Goal: Use online tool/utility: Utilize a website feature to perform a specific function

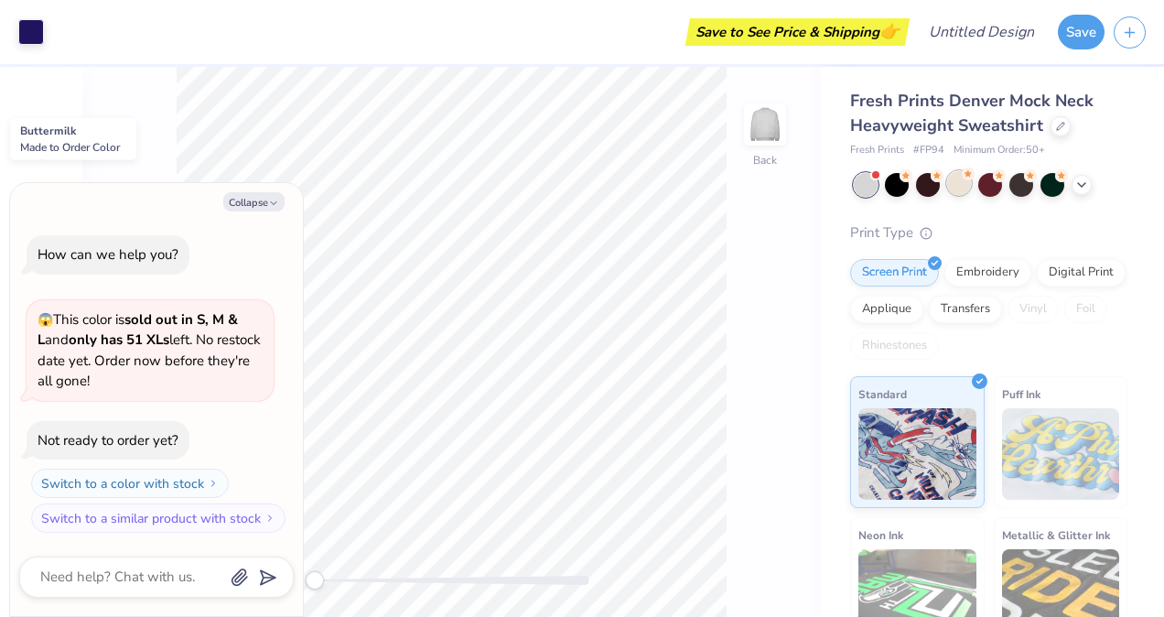
click at [963, 184] on div at bounding box center [959, 183] width 24 height 24
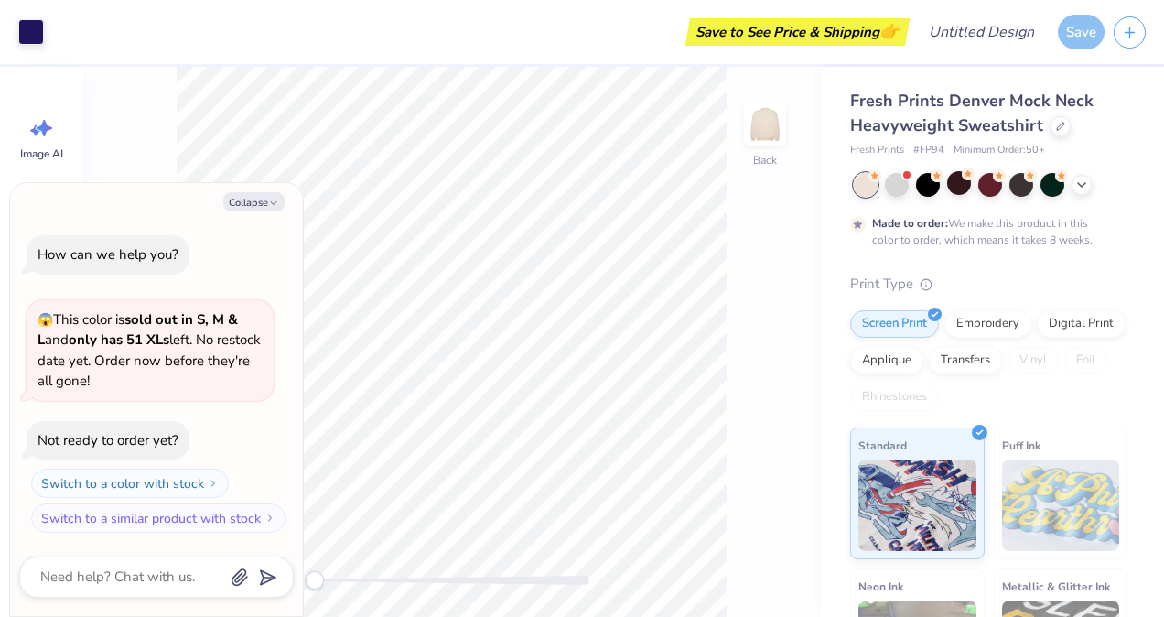
scroll to position [34, 0]
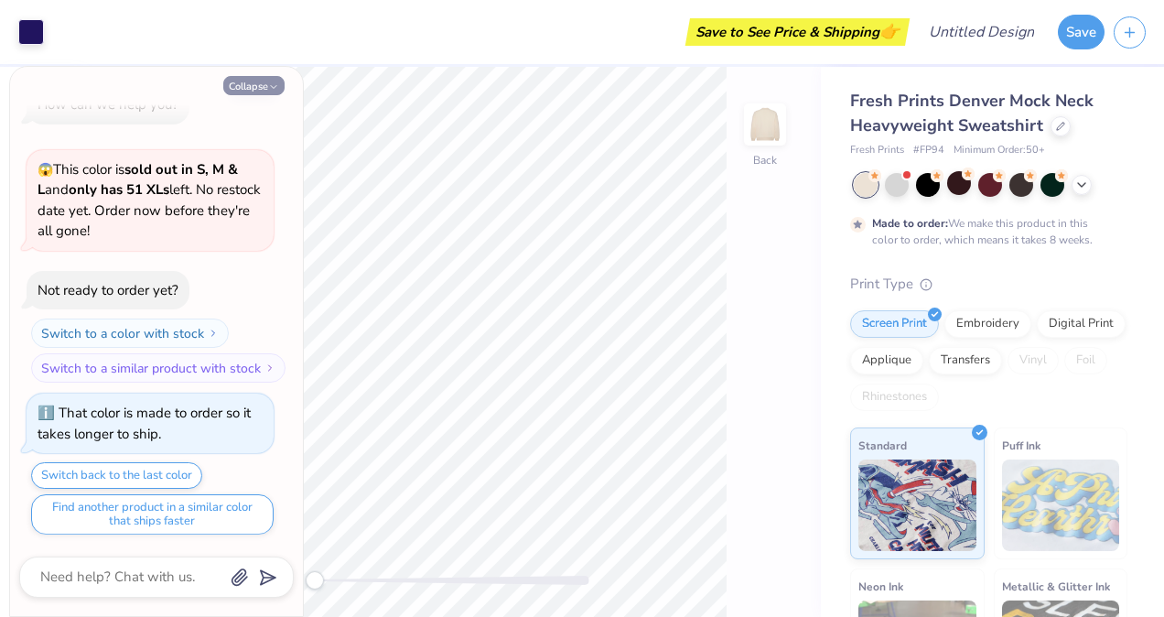
click at [262, 88] on button "Collapse" at bounding box center [253, 85] width 61 height 19
type textarea "x"
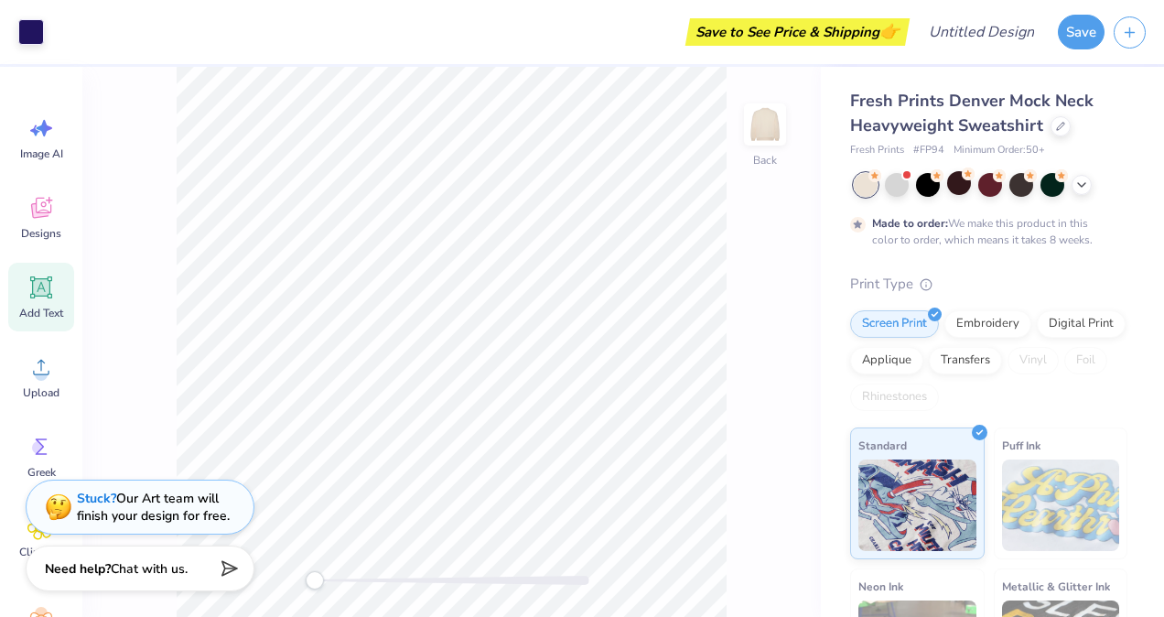
click at [48, 287] on icon at bounding box center [41, 287] width 17 height 17
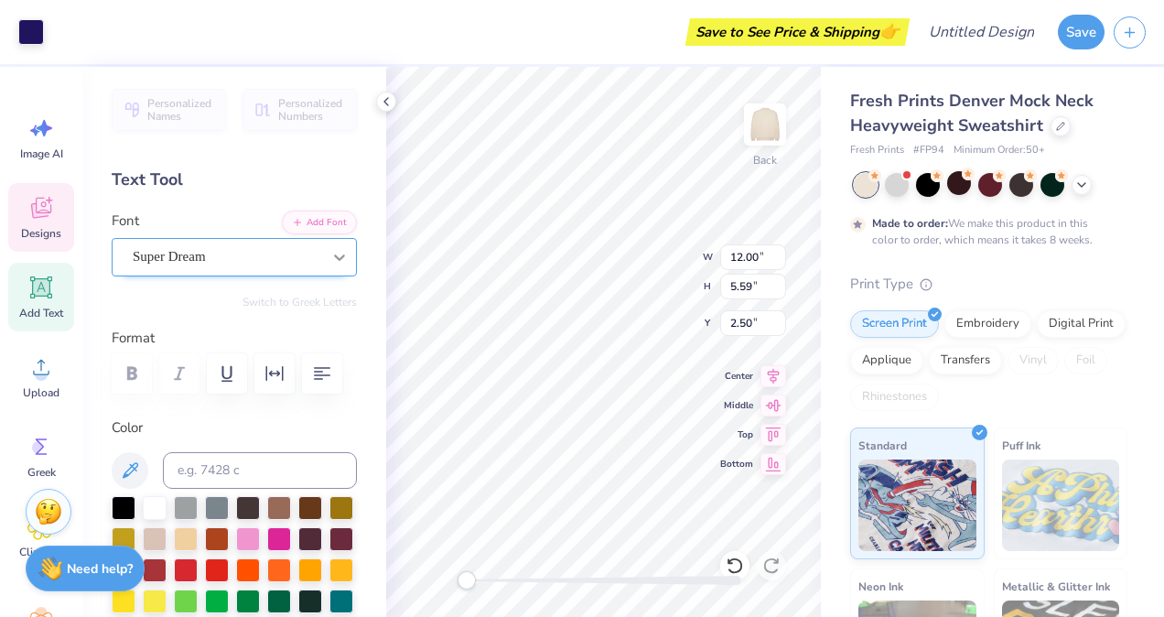
type input "12.00"
type input "5.59"
type input "2.50"
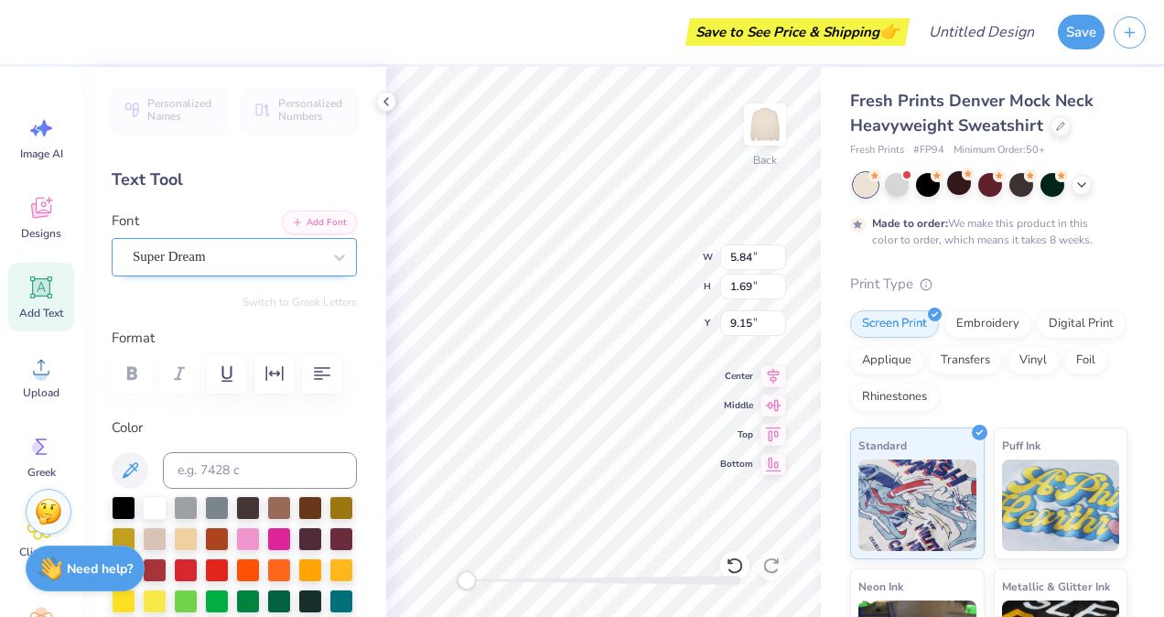
click at [238, 256] on div "Super Dream" at bounding box center [227, 256] width 192 height 28
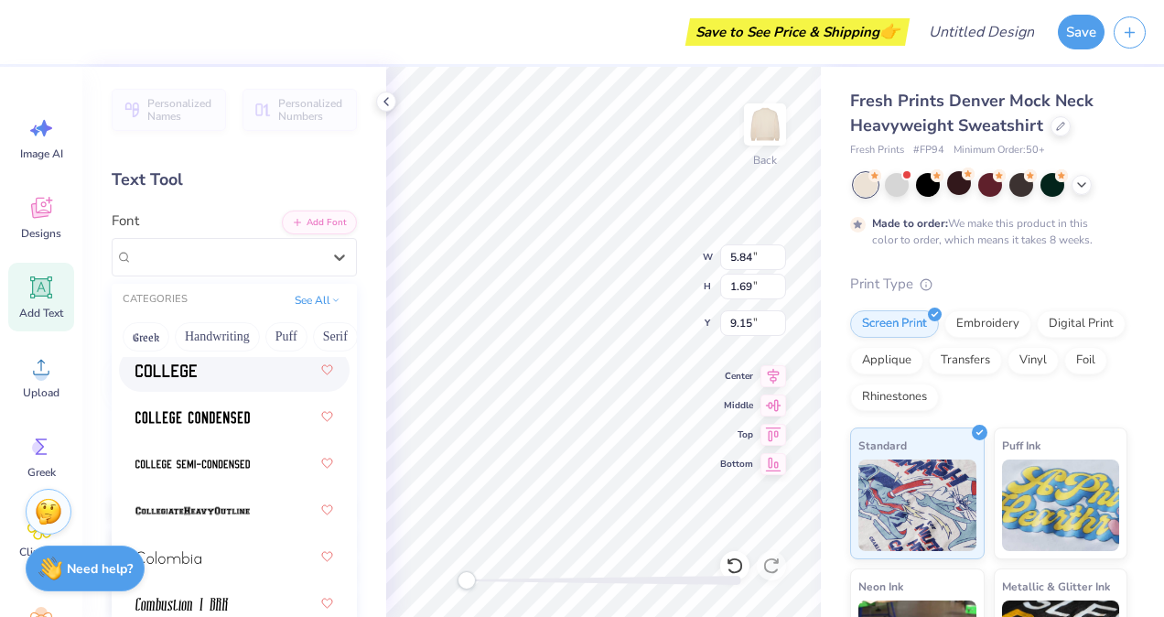
scroll to position [3468, 0]
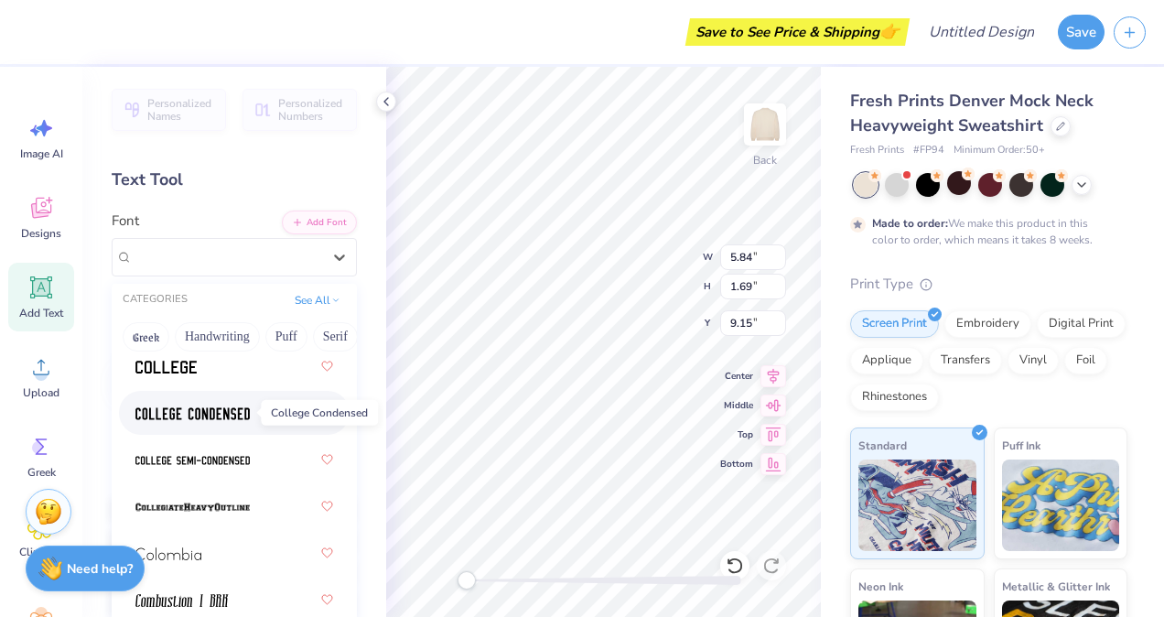
click at [196, 415] on img at bounding box center [192, 413] width 114 height 13
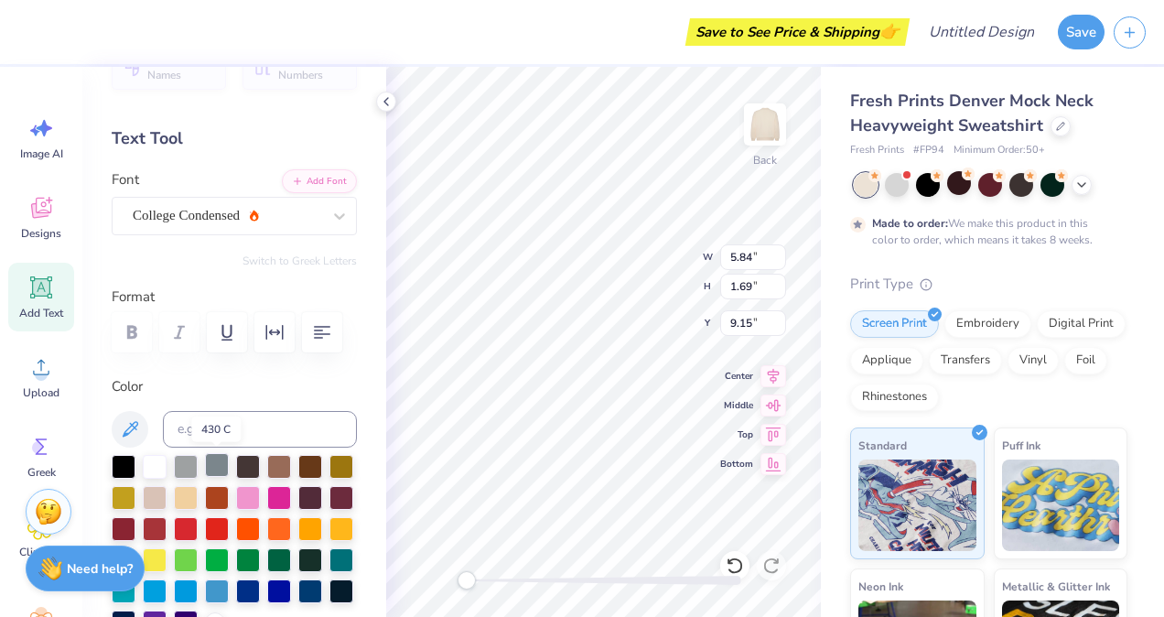
scroll to position [42, 0]
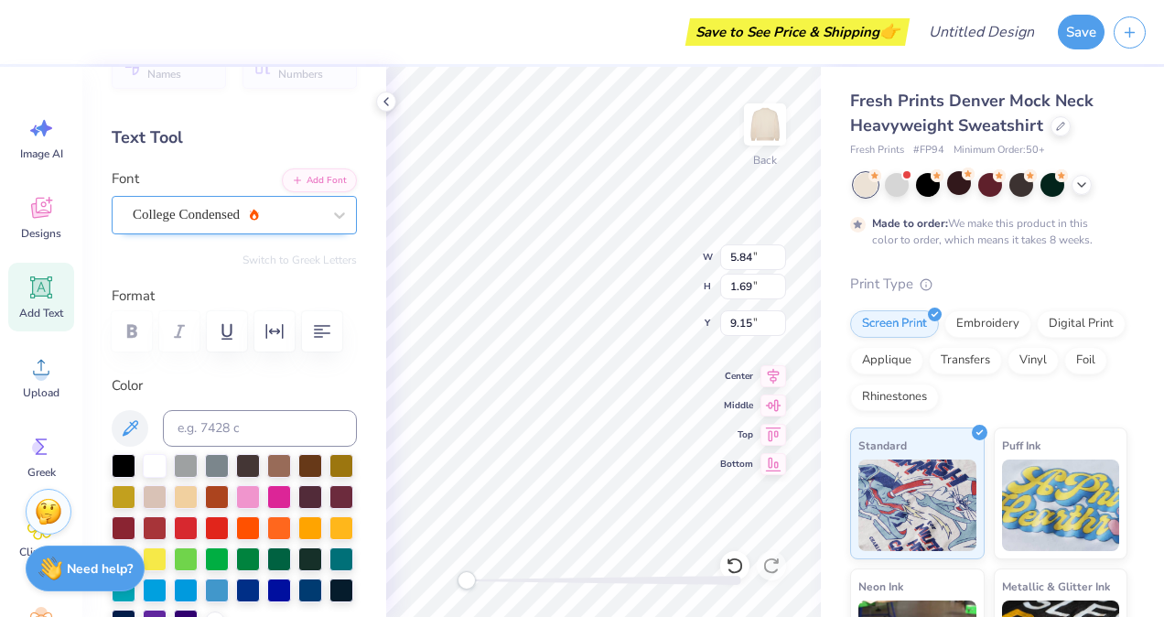
click at [232, 215] on div "College Condensed" at bounding box center [227, 214] width 192 height 28
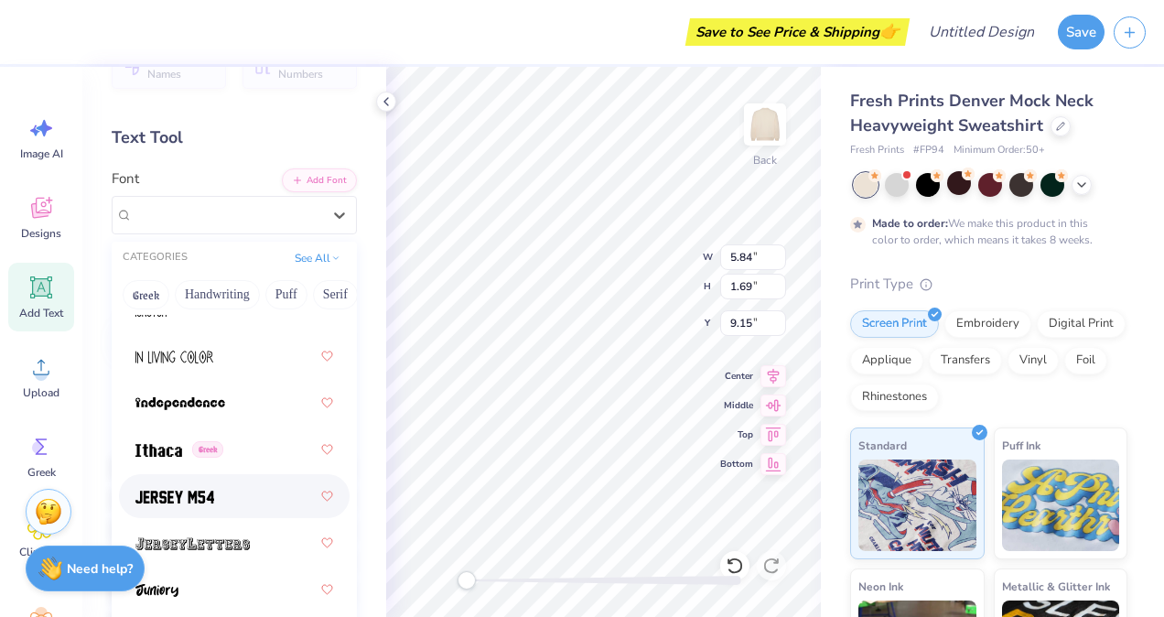
scroll to position [7030, 0]
click at [214, 490] on div at bounding box center [234, 495] width 198 height 33
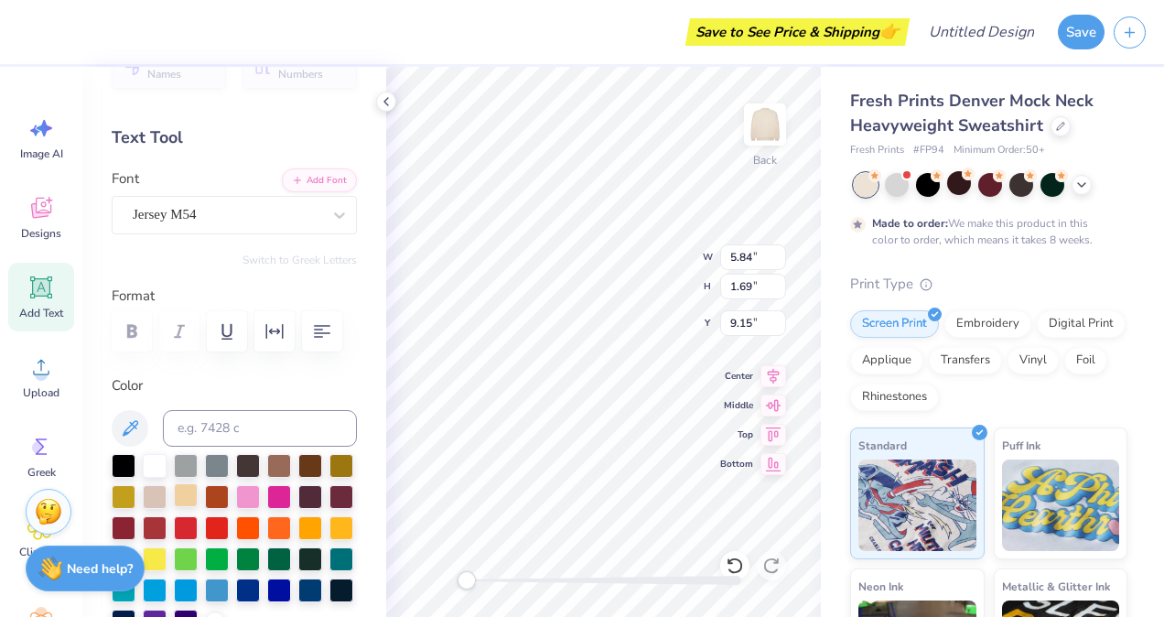
scroll to position [15, 2]
type textarea "PHI MU"
click at [1075, 183] on icon at bounding box center [1081, 183] width 15 height 15
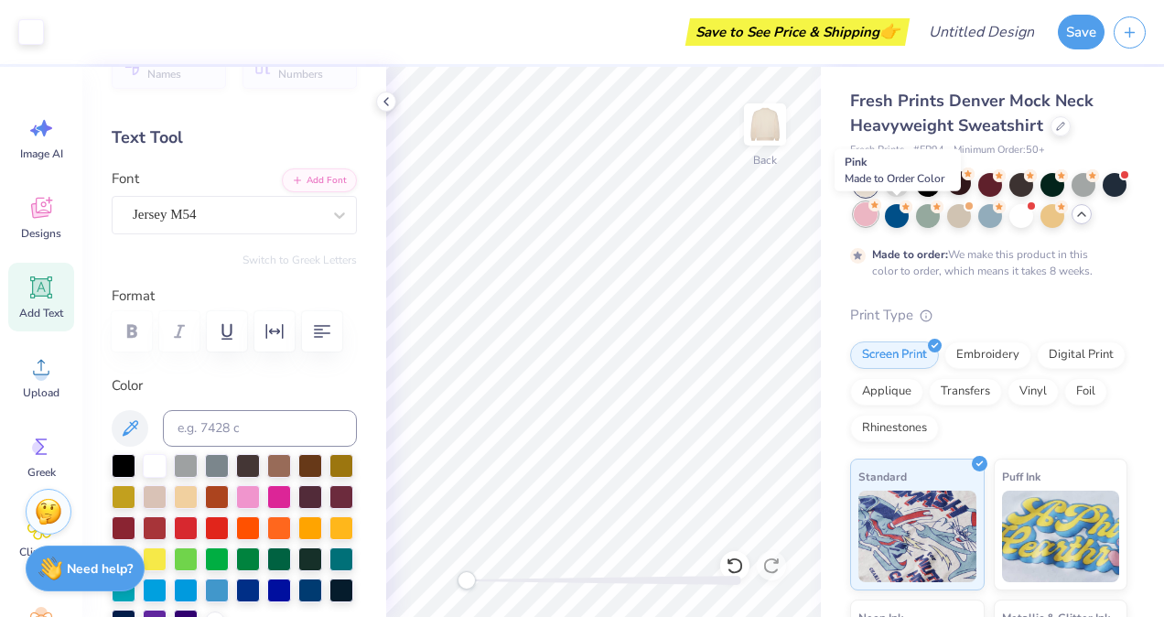
click at [878, 213] on div at bounding box center [866, 214] width 24 height 24
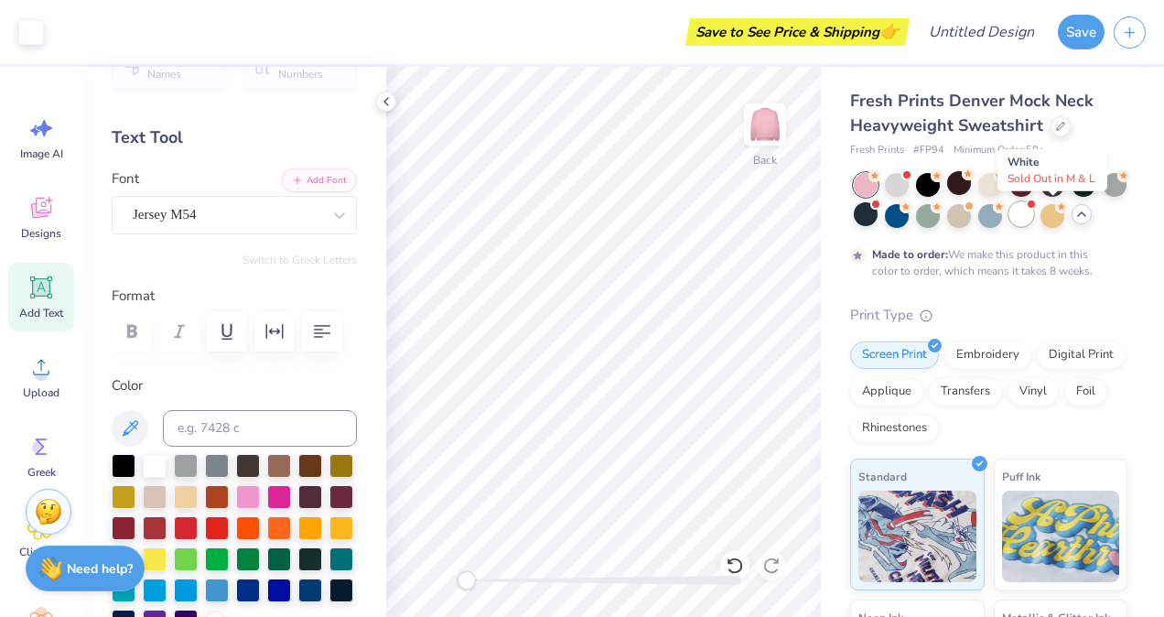
click at [1033, 220] on div at bounding box center [1021, 214] width 24 height 24
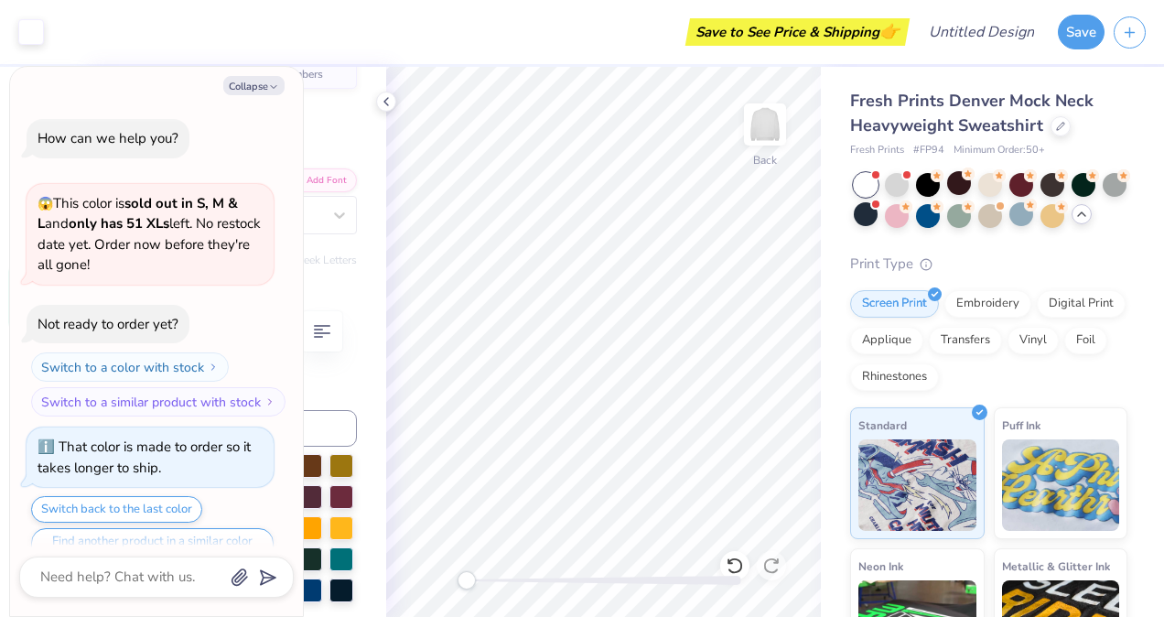
scroll to position [383, 0]
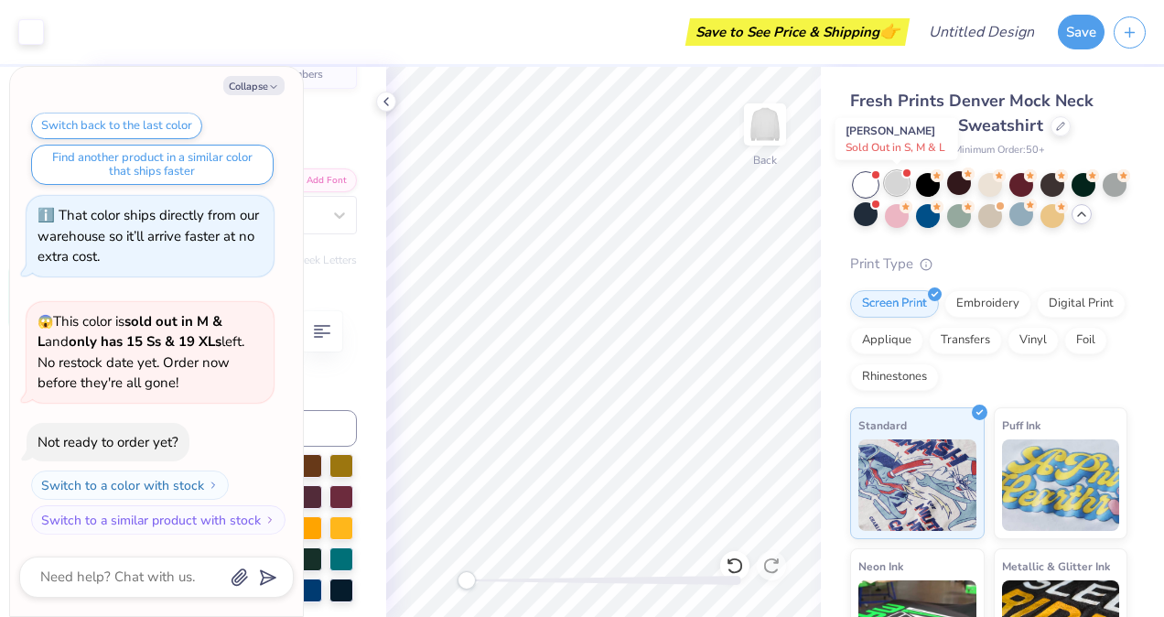
click at [899, 188] on div at bounding box center [897, 183] width 24 height 24
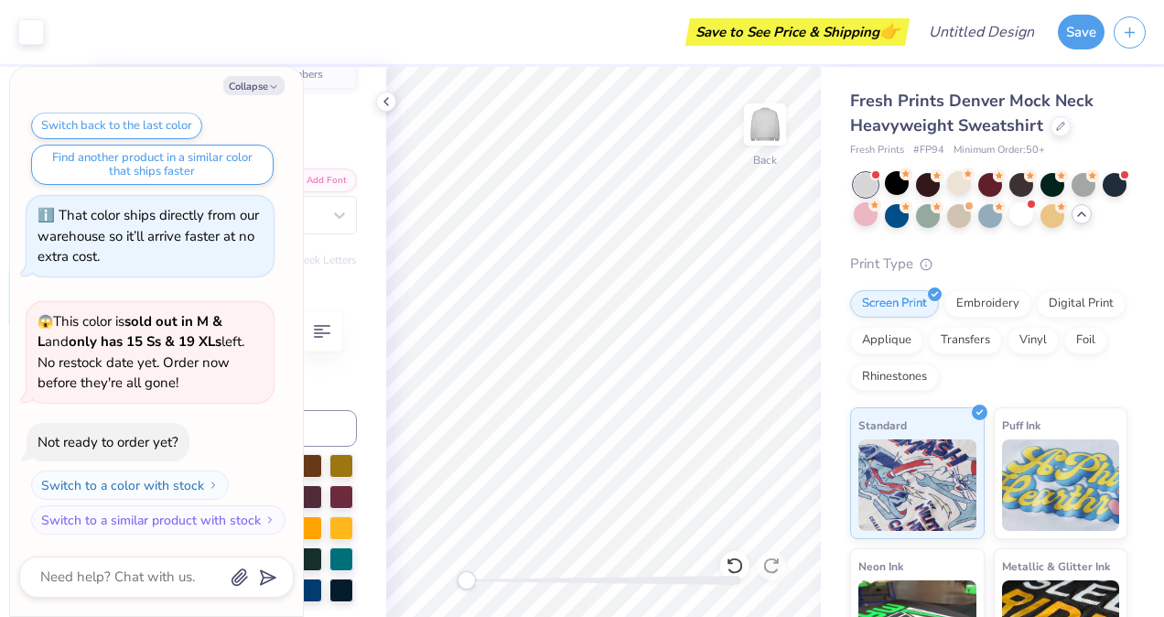
scroll to position [641, 0]
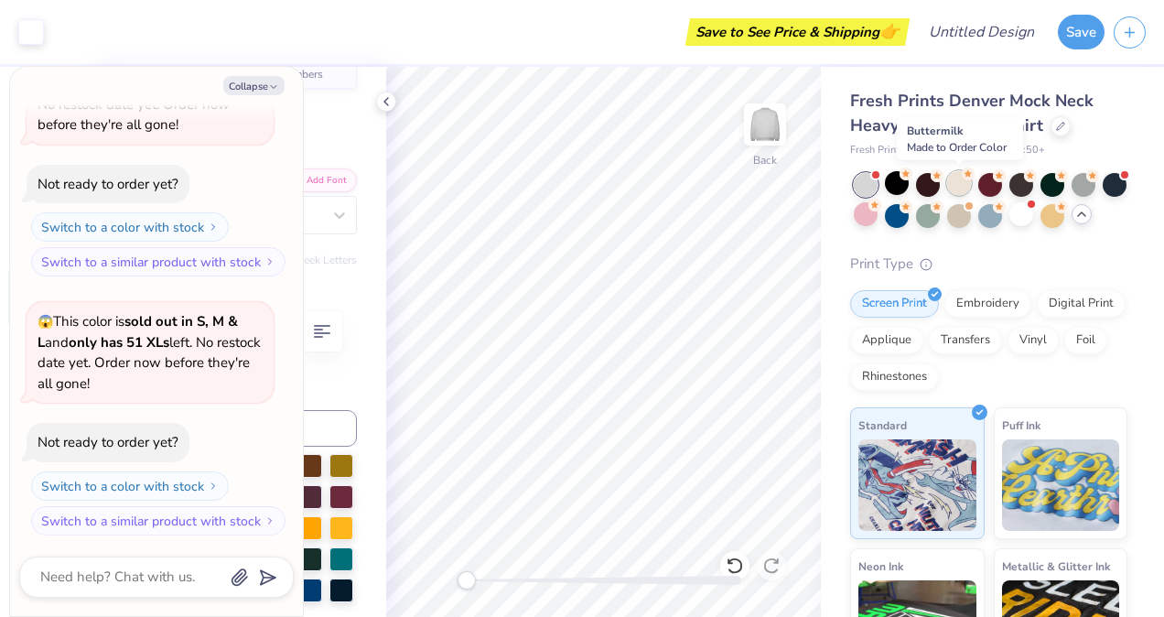
click at [958, 183] on div at bounding box center [959, 183] width 24 height 24
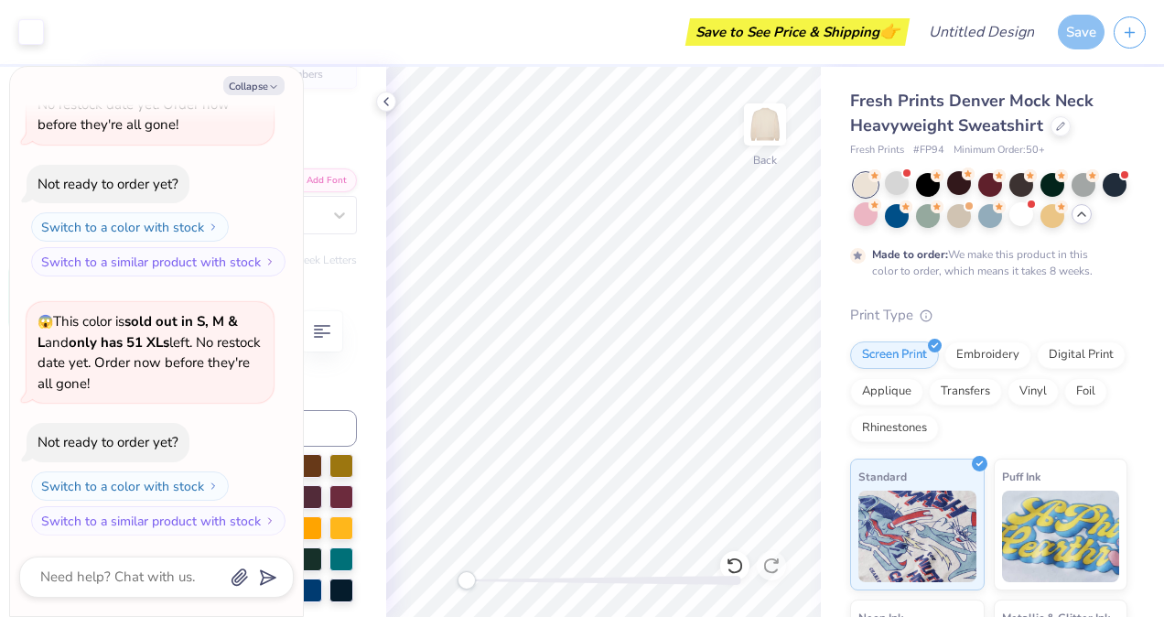
scroll to position [792, 0]
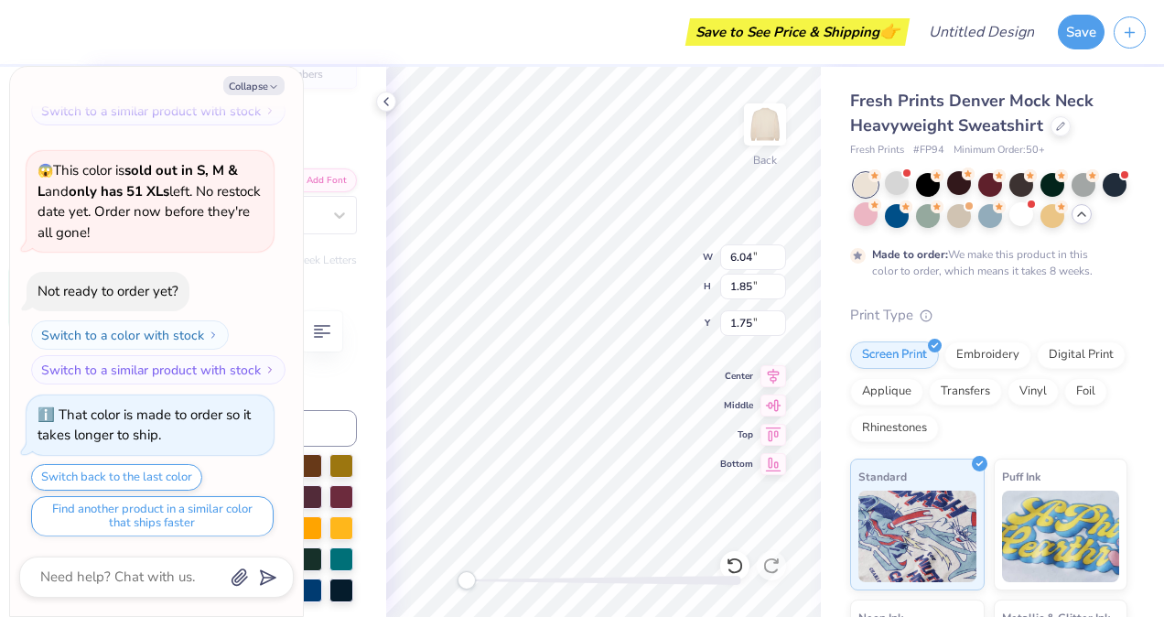
click at [318, 372] on div "Personalized Names Personalized Numbers Text Tool Add Font Font Jersey M54 Swit…" at bounding box center [234, 342] width 304 height 550
click at [311, 468] on div at bounding box center [310, 464] width 24 height 24
click at [317, 350] on div "Format" at bounding box center [234, 321] width 245 height 72
click at [273, 87] on polyline "button" at bounding box center [273, 87] width 5 height 3
type textarea "x"
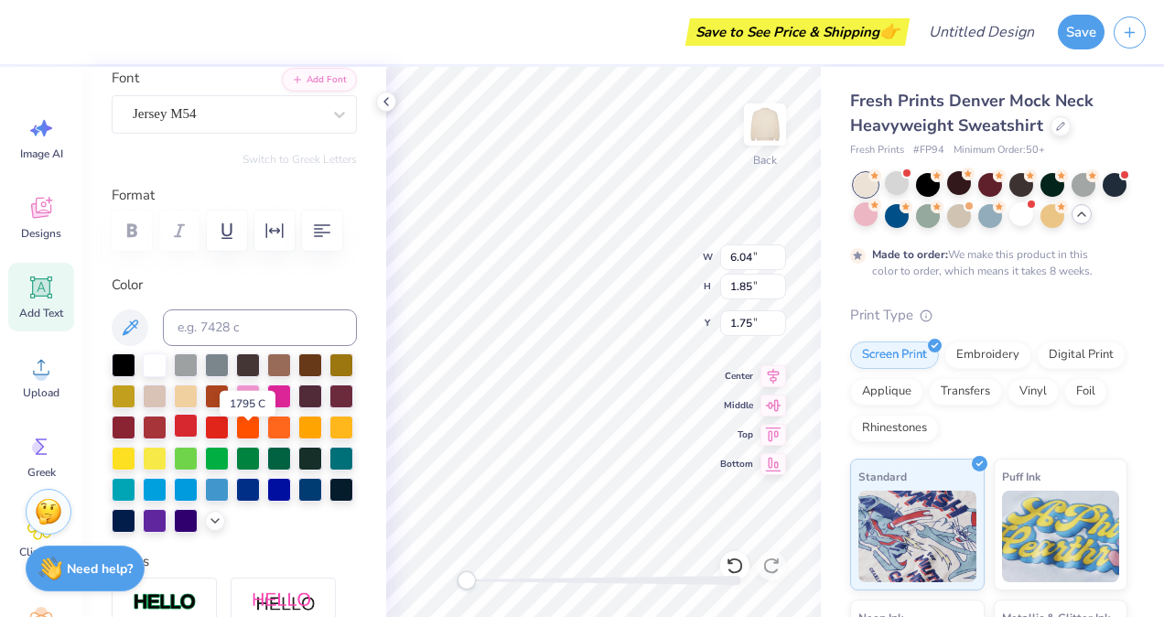
scroll to position [145, 0]
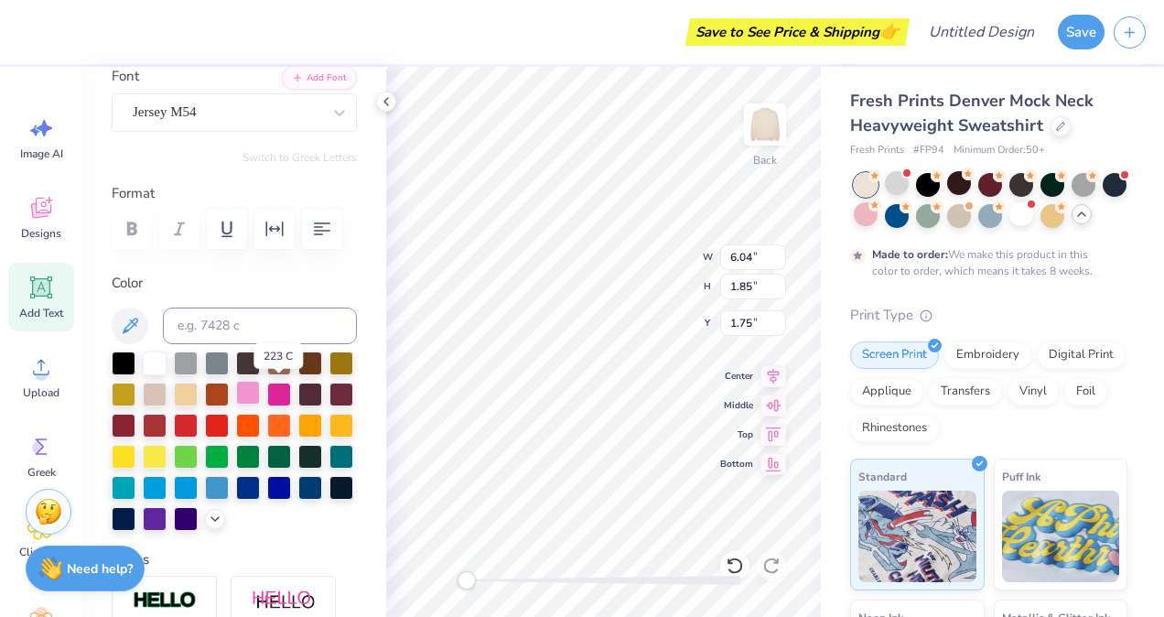
click at [260, 389] on div at bounding box center [248, 393] width 24 height 24
click at [124, 357] on div at bounding box center [124, 362] width 24 height 24
